Goal: Task Accomplishment & Management: Manage account settings

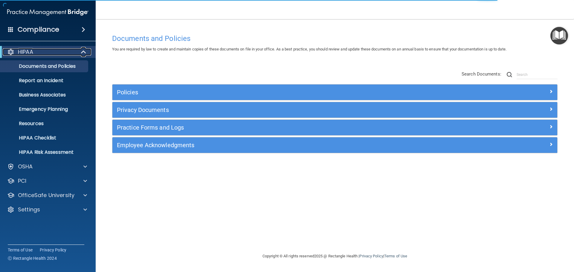
click at [82, 52] on span at bounding box center [84, 51] width 5 height 7
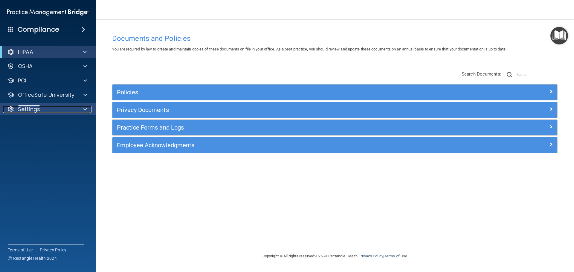
click at [48, 107] on div "Settings" at bounding box center [40, 109] width 74 height 7
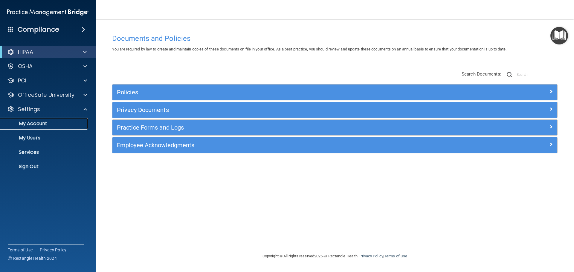
click at [51, 125] on p "My Account" at bounding box center [45, 124] width 82 height 6
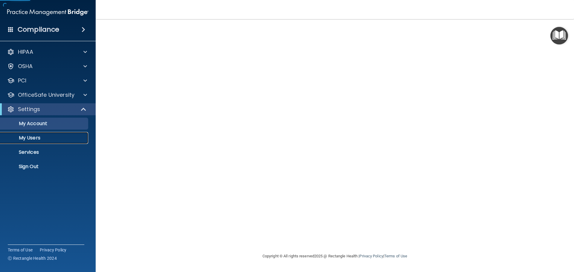
click at [45, 137] on p "My Users" at bounding box center [45, 138] width 82 height 6
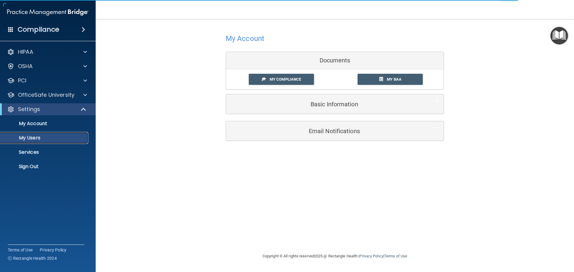
select select "20"
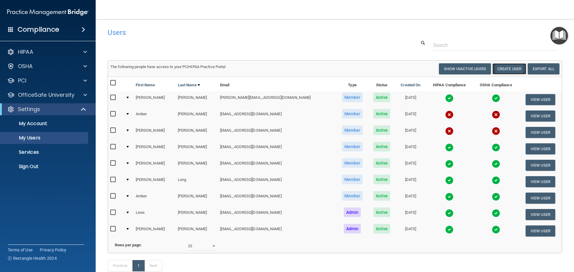
click at [508, 70] on button "Create User" at bounding box center [509, 68] width 34 height 11
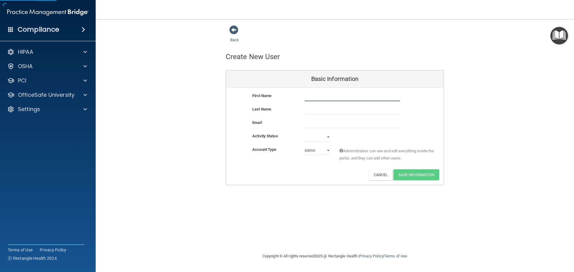
click at [312, 96] on input "text" at bounding box center [351, 96] width 95 height 9
type input "Kiki"
click at [313, 111] on input "text" at bounding box center [351, 110] width 95 height 9
type input "[PERSON_NAME]"
click at [305, 122] on input "email" at bounding box center [351, 123] width 95 height 9
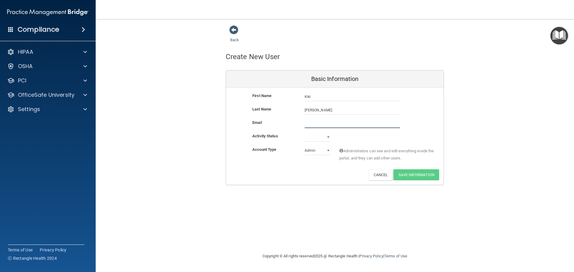
paste input "[EMAIL_ADDRESS][DOMAIN_NAME]"
type input "[EMAIL_ADDRESS][DOMAIN_NAME]"
click at [315, 138] on select "Active Inactive" at bounding box center [317, 138] width 26 height 9
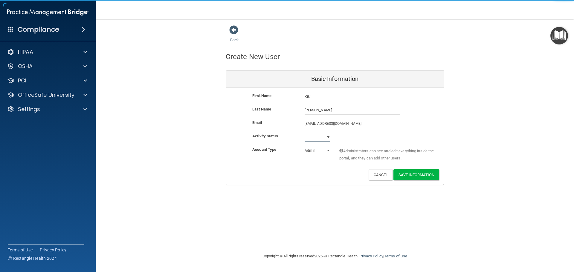
select select "active"
click at [304, 133] on select "Active Inactive" at bounding box center [317, 137] width 26 height 9
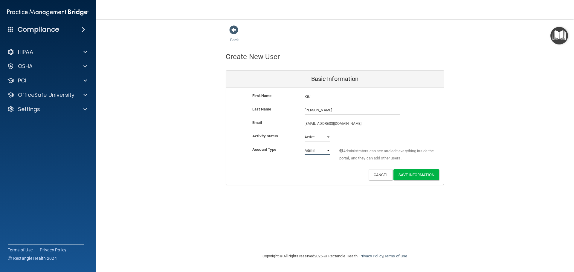
click at [319, 151] on select "Admin Member" at bounding box center [317, 150] width 26 height 9
select select "practice_member"
click at [304, 146] on select "Admin Member" at bounding box center [317, 150] width 26 height 9
click at [416, 176] on button "Save Information" at bounding box center [416, 174] width 46 height 11
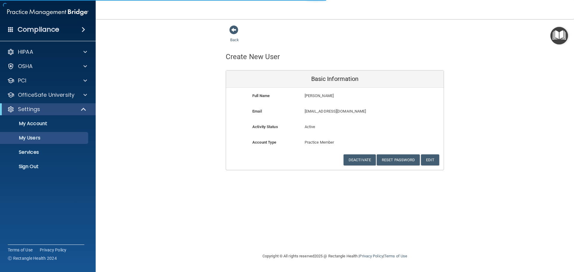
select select "20"
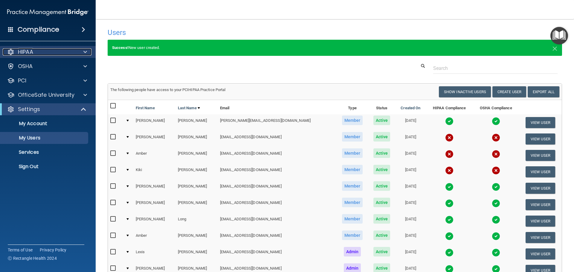
click at [31, 54] on p "HIPAA" at bounding box center [25, 51] width 15 height 7
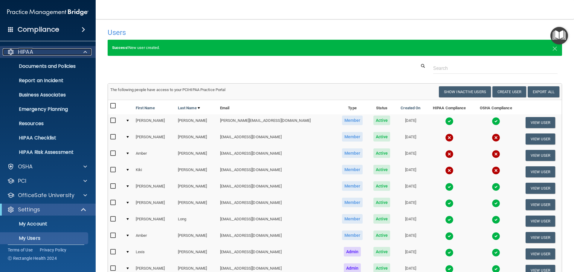
click at [31, 54] on p "HIPAA" at bounding box center [25, 51] width 15 height 7
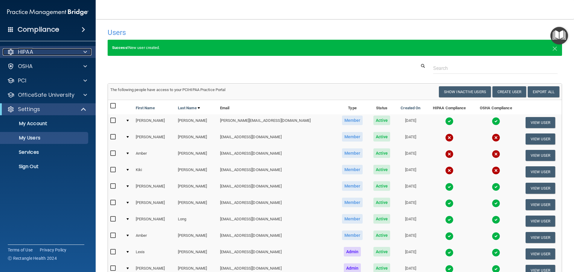
click at [31, 54] on p "HIPAA" at bounding box center [25, 51] width 15 height 7
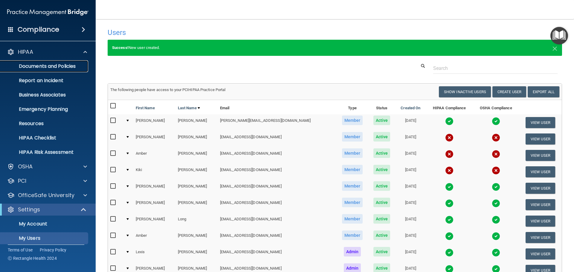
click at [34, 61] on link "Documents and Policies" at bounding box center [41, 66] width 94 height 12
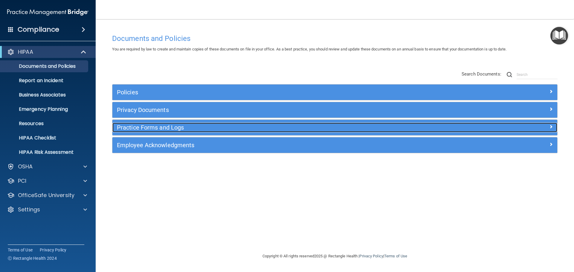
click at [146, 130] on h5 "Practice Forms and Logs" at bounding box center [279, 127] width 324 height 7
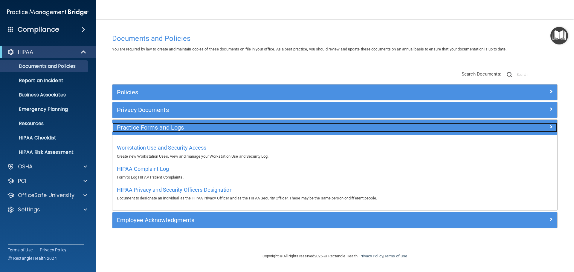
click at [146, 130] on h5 "Practice Forms and Logs" at bounding box center [279, 127] width 324 height 7
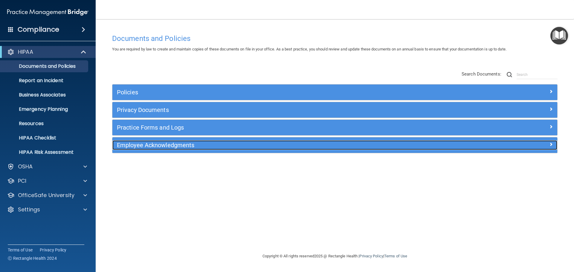
click at [146, 145] on h5 "Employee Acknowledgments" at bounding box center [279, 145] width 324 height 7
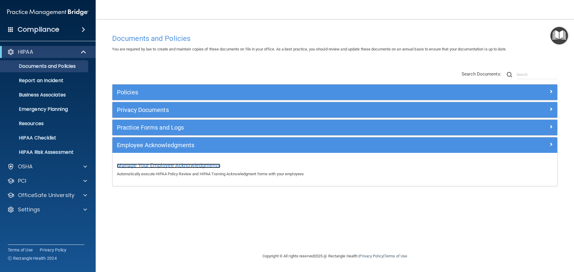
click at [151, 162] on span "Manage Your Employee Acknowledgments" at bounding box center [168, 165] width 103 height 6
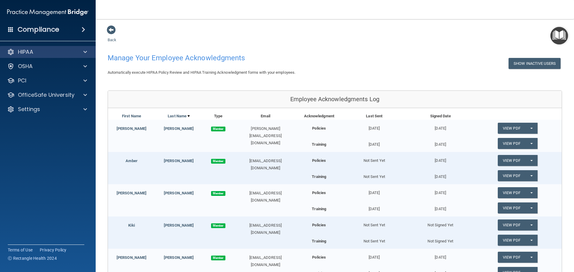
click at [69, 56] on div "HIPAA" at bounding box center [48, 52] width 96 height 12
click at [89, 48] on div at bounding box center [84, 51] width 15 height 7
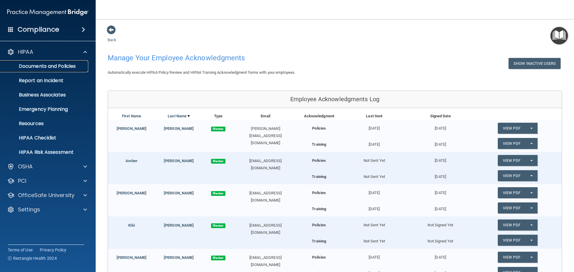
click at [73, 65] on p "Documents and Policies" at bounding box center [45, 66] width 82 height 6
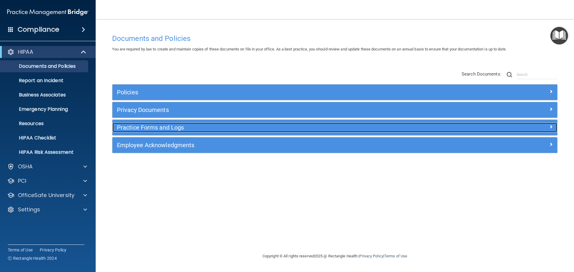
click at [160, 128] on h5 "Practice Forms and Logs" at bounding box center [279, 127] width 324 height 7
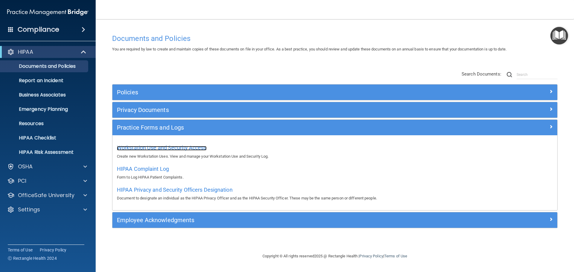
click at [180, 146] on span "Workstation Use and Security Access" at bounding box center [162, 148] width 90 height 6
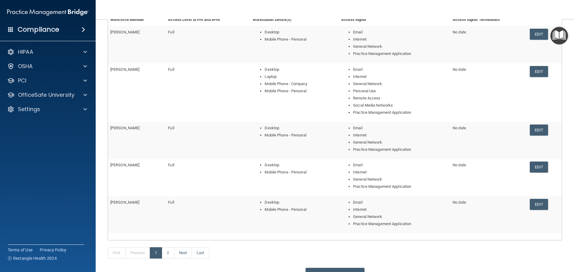
scroll to position [119, 0]
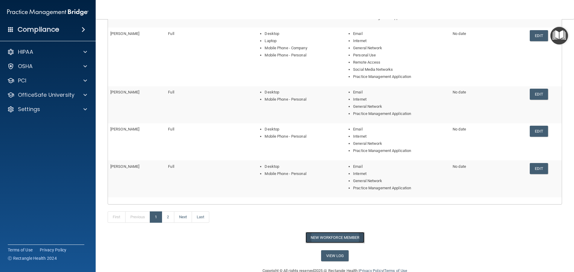
click at [321, 234] on button "New Workforce Member" at bounding box center [334, 237] width 59 height 11
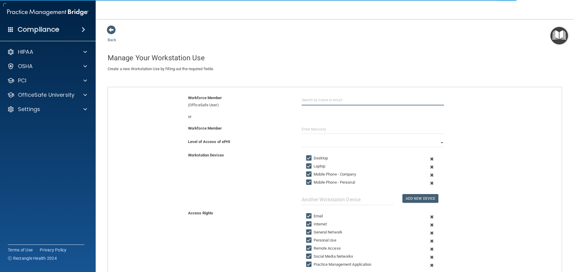
click at [311, 102] on input "text" at bounding box center [372, 99] width 142 height 11
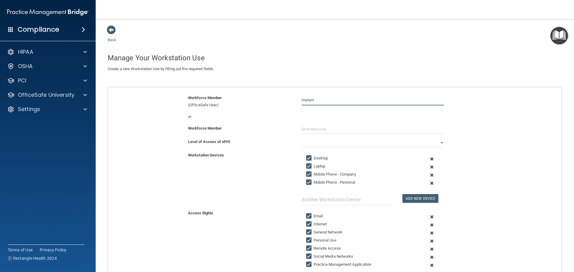
type input "implants"
drag, startPoint x: 324, startPoint y: 101, endPoint x: 256, endPoint y: 109, distance: 68.8
click at [256, 109] on div "Workforce Member (OfficeSafe User) implants" at bounding box center [334, 103] width 462 height 19
paste input "[EMAIL_ADDRESS][DOMAIN_NAME]"
type input "[EMAIL_ADDRESS][DOMAIN_NAME]"
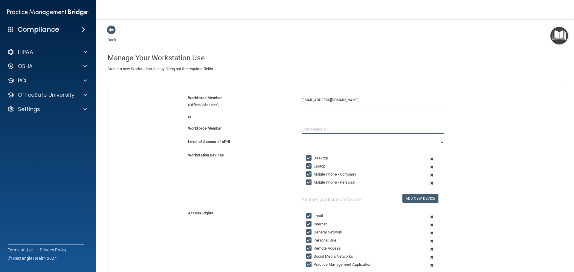
click at [319, 126] on input "text" at bounding box center [372, 129] width 142 height 9
click at [269, 133] on div "Workforce Member" at bounding box center [334, 129] width 462 height 9
click at [301, 144] on select "Full Limited None" at bounding box center [372, 142] width 142 height 9
select select "0"
click at [301, 138] on select "Full Limited None" at bounding box center [372, 142] width 142 height 9
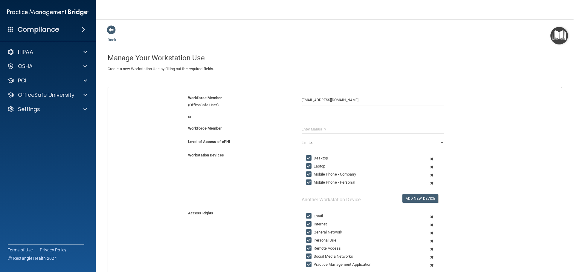
click at [308, 165] on input "Laptop" at bounding box center [309, 166] width 7 height 5
checkbox input "false"
click at [306, 174] on input "Mobile Phone - Company" at bounding box center [309, 174] width 7 height 5
checkbox input "true"
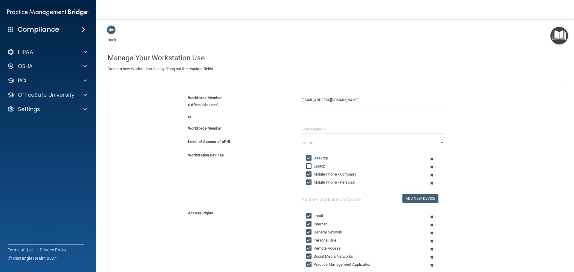
click at [306, 182] on input "Mobile Phone - Personal" at bounding box center [309, 182] width 7 height 5
checkbox input "false"
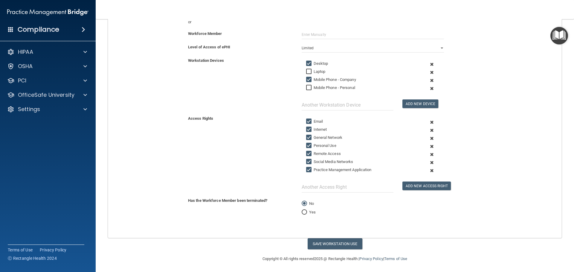
scroll to position [96, 0]
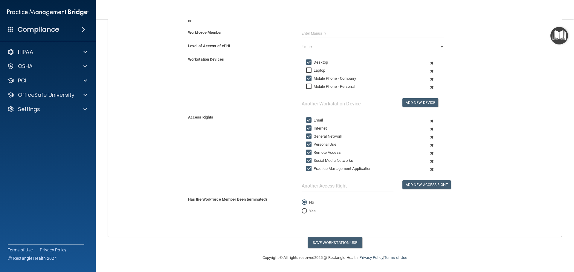
click at [308, 153] on input "Remote Access" at bounding box center [309, 152] width 7 height 5
click at [309, 152] on input "Remote Access" at bounding box center [309, 152] width 7 height 5
checkbox input "false"
click at [338, 238] on button "Save Workstation Use" at bounding box center [334, 242] width 55 height 11
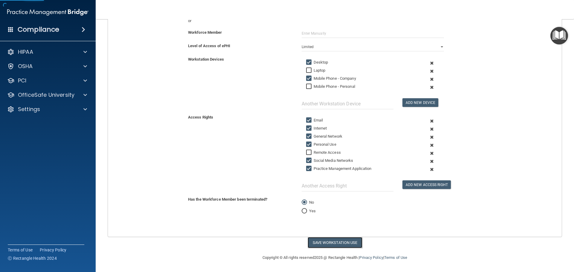
select select "? string:Full ?"
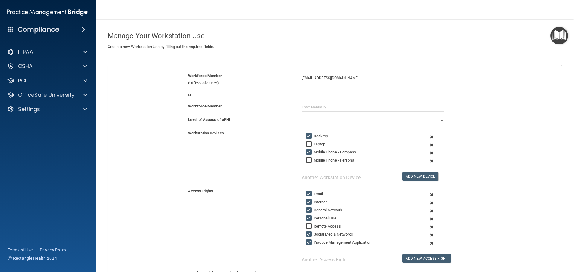
scroll to position [0, 0]
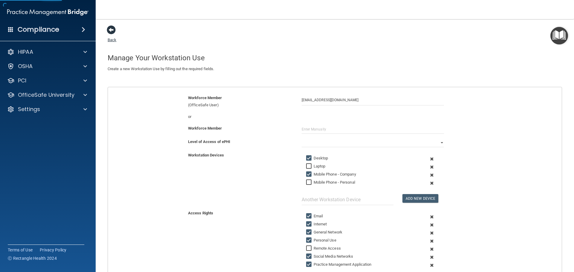
click at [109, 31] on span at bounding box center [111, 29] width 9 height 9
click at [111, 40] on link "Back" at bounding box center [112, 36] width 9 height 12
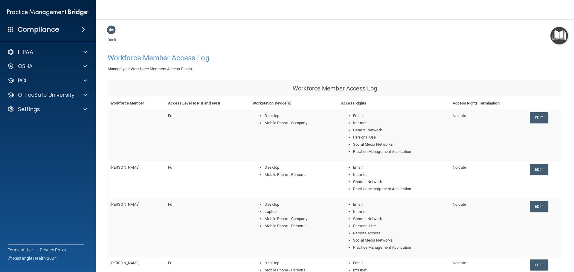
click at [241, 122] on td "Full" at bounding box center [207, 136] width 85 height 52
click at [530, 116] on link "Edit" at bounding box center [538, 117] width 18 height 11
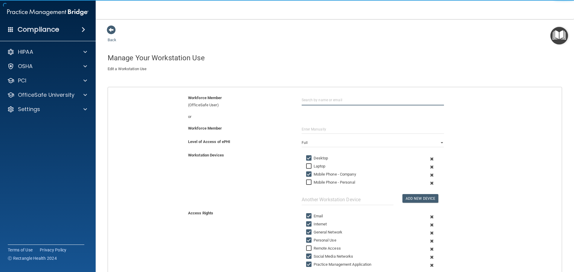
click at [307, 102] on input "text" at bounding box center [372, 99] width 142 height 11
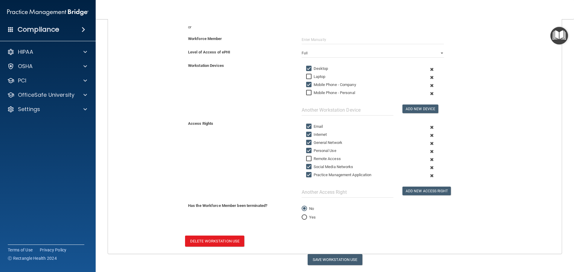
scroll to position [107, 0]
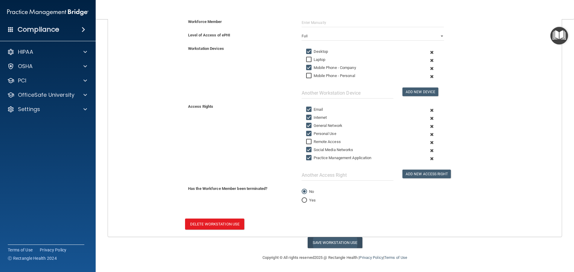
type input "[PERSON_NAME]"
drag, startPoint x: 325, startPoint y: 238, endPoint x: 355, endPoint y: 223, distance: 32.9
click at [327, 237] on button "Save Workstation Use" at bounding box center [334, 242] width 55 height 11
select select "? string:Full ?"
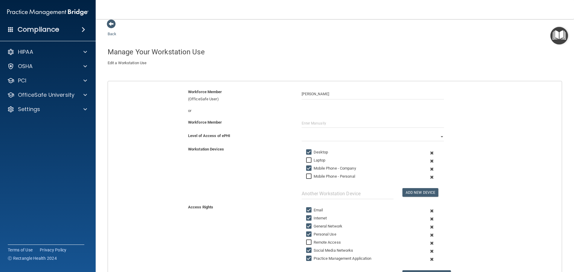
scroll to position [0, 0]
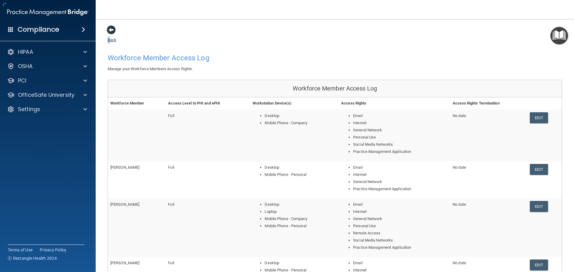
drag, startPoint x: 106, startPoint y: 36, endPoint x: 109, endPoint y: 38, distance: 3.1
click at [109, 38] on link "Back" at bounding box center [112, 36] width 9 height 12
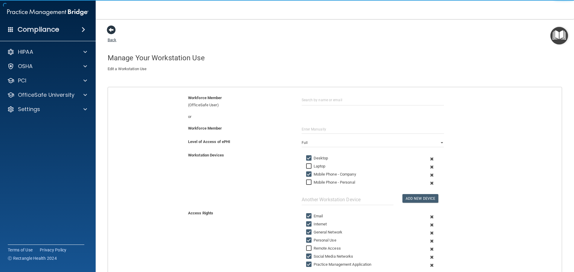
click at [110, 40] on link "Back" at bounding box center [112, 36] width 9 height 12
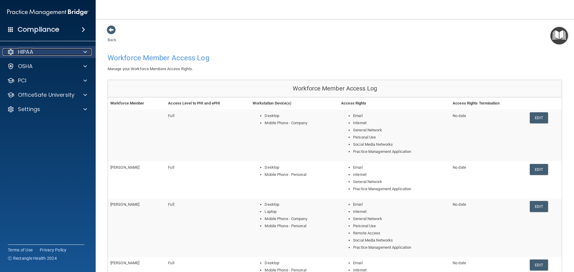
click at [73, 48] on div "HIPAA" at bounding box center [40, 51] width 74 height 7
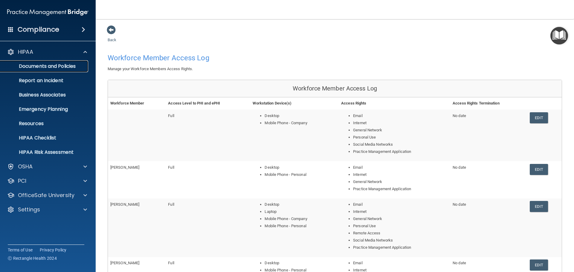
click at [71, 65] on p "Documents and Policies" at bounding box center [45, 66] width 82 height 6
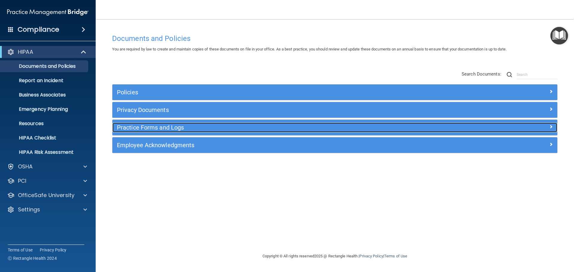
click at [141, 130] on h5 "Practice Forms and Logs" at bounding box center [279, 127] width 324 height 7
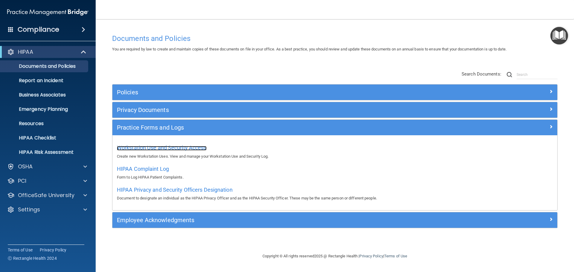
click at [142, 150] on span "Workstation Use and Security Access" at bounding box center [162, 148] width 90 height 6
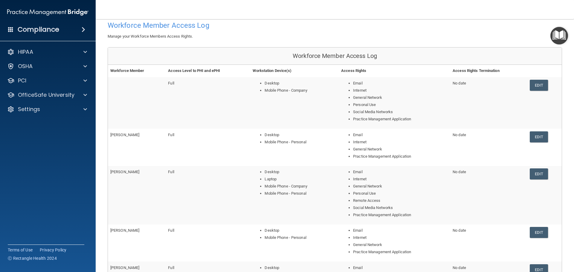
scroll to position [6, 0]
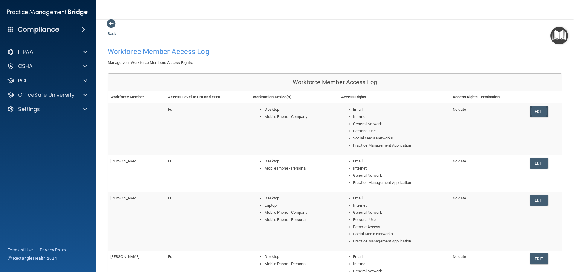
click at [531, 111] on link "Edit" at bounding box center [538, 111] width 18 height 11
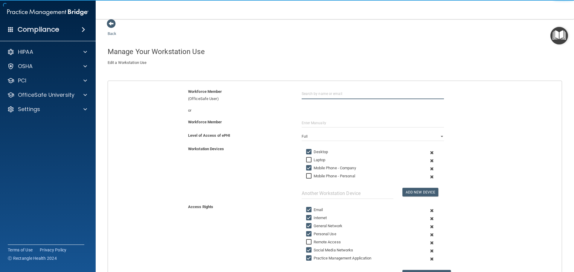
click at [320, 94] on input "text" at bounding box center [372, 93] width 142 height 11
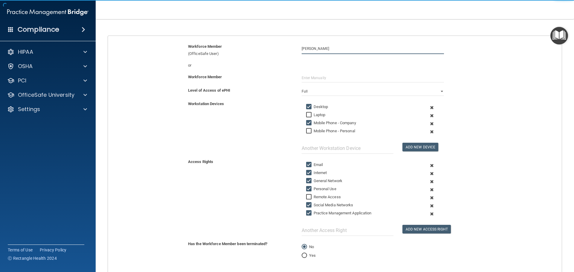
scroll to position [107, 0]
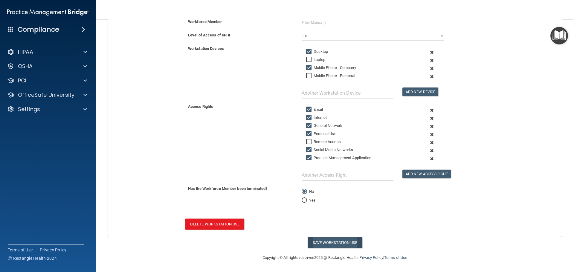
type input "[PERSON_NAME]"
click at [333, 239] on button "Save Workstation Use" at bounding box center [334, 242] width 55 height 11
select select "? string:Full ?"
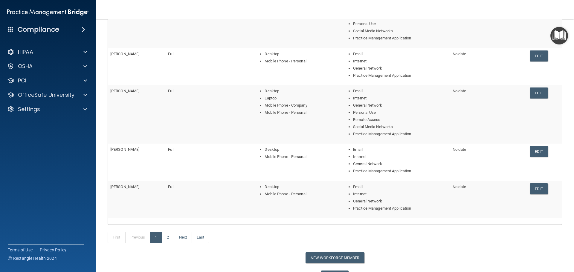
scroll to position [147, 0]
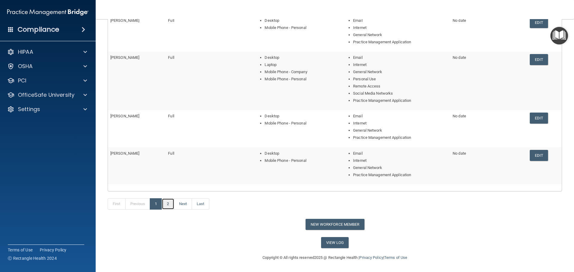
click at [171, 202] on link "2" at bounding box center [168, 203] width 12 height 11
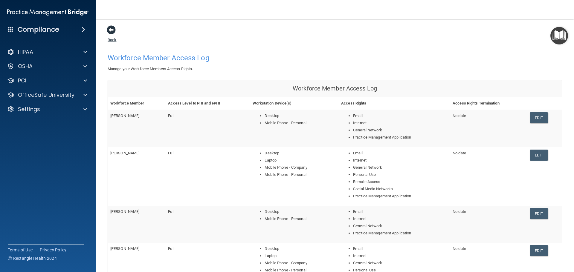
click at [110, 30] on span at bounding box center [111, 29] width 9 height 9
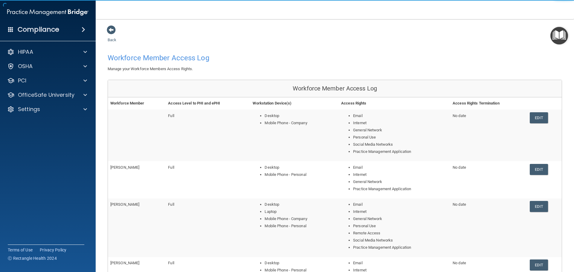
click at [156, 59] on h4 "Workforce Member Access Log" at bounding box center [219, 58] width 223 height 8
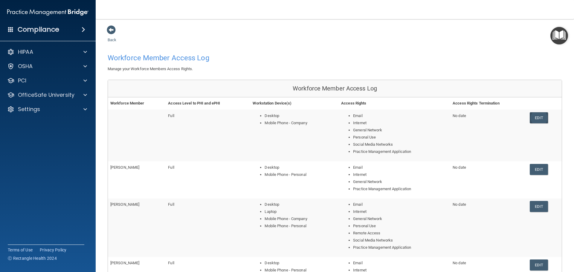
click at [538, 114] on link "Edit" at bounding box center [538, 117] width 18 height 11
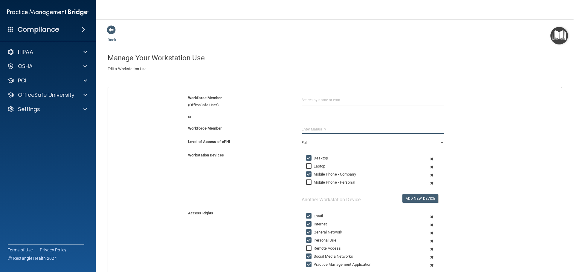
click at [311, 131] on input "text" at bounding box center [372, 129] width 142 height 9
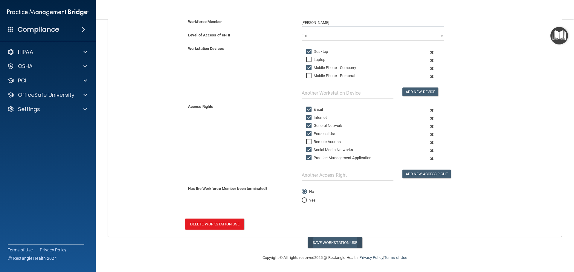
type input "[PERSON_NAME]"
click at [337, 244] on button "Save Workstation Use" at bounding box center [334, 242] width 55 height 11
select select "? string:Full ?"
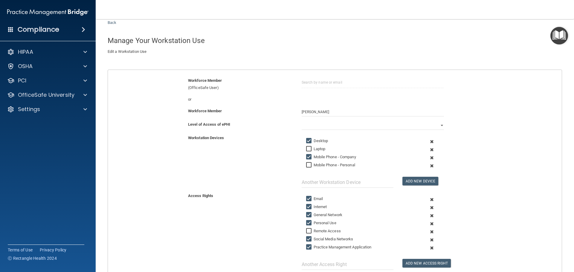
scroll to position [3, 0]
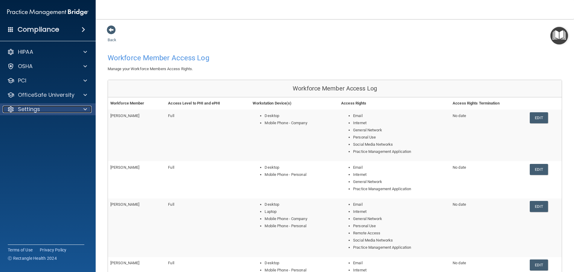
click at [52, 111] on div "Settings" at bounding box center [40, 109] width 74 height 7
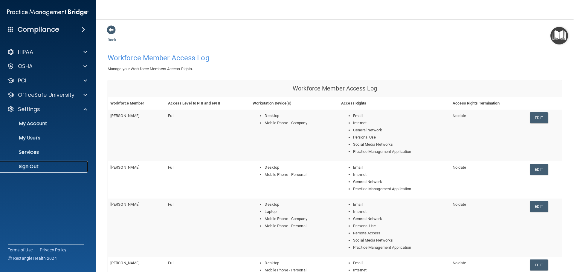
click at [34, 163] on link "Sign Out" at bounding box center [41, 167] width 94 height 12
